Goal: Transaction & Acquisition: Purchase product/service

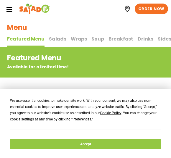
click at [83, 142] on button "Accept" at bounding box center [85, 144] width 151 height 10
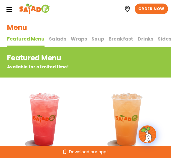
click at [58, 42] on span "Salads" at bounding box center [57, 38] width 17 height 7
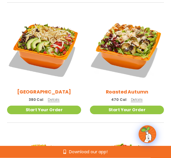
scroll to position [331, 0]
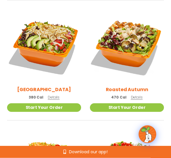
click at [134, 52] on img at bounding box center [127, 46] width 74 height 74
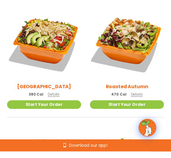
scroll to position [331, 0]
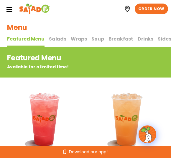
click at [11, 12] on icon at bounding box center [9, 9] width 7 height 7
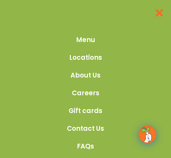
scroll to position [596, 0]
click at [93, 43] on span "Menu" at bounding box center [85, 40] width 19 height 10
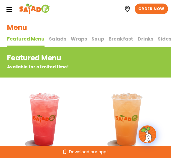
click at [60, 41] on span "Salads" at bounding box center [57, 38] width 17 height 7
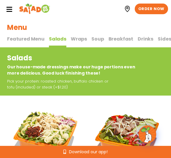
click at [96, 39] on span "Soup" at bounding box center [98, 38] width 12 height 7
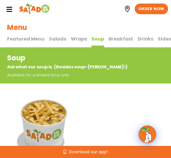
click at [61, 39] on span "Salads" at bounding box center [57, 38] width 17 height 7
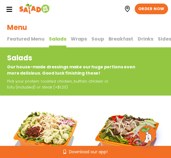
click at [146, 40] on span "Drinks" at bounding box center [146, 38] width 16 height 7
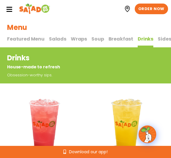
click at [161, 41] on span "Sides & Kids" at bounding box center [173, 38] width 30 height 7
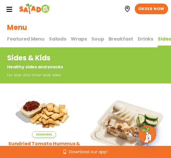
click at [59, 41] on span "Salads" at bounding box center [57, 38] width 17 height 7
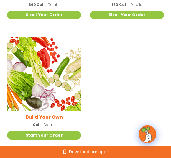
scroll to position [664, 0]
click at [54, 81] on img at bounding box center [44, 74] width 74 height 74
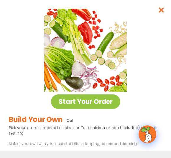
scroll to position [0, 0]
click at [101, 100] on link "Start Your Order" at bounding box center [85, 101] width 69 height 14
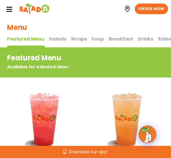
click at [7, 12] on icon at bounding box center [9, 9] width 7 height 7
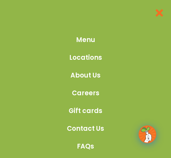
click at [91, 42] on span "Menu" at bounding box center [85, 40] width 19 height 10
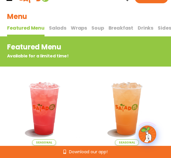
scroll to position [10, 0]
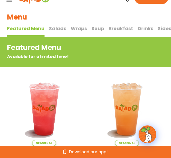
click at [59, 29] on span "Salads" at bounding box center [57, 28] width 17 height 7
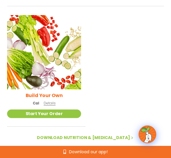
scroll to position [685, 0]
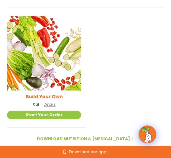
click at [51, 114] on link "Start Your Order" at bounding box center [44, 115] width 74 height 9
